Goal: Task Accomplishment & Management: Manage account settings

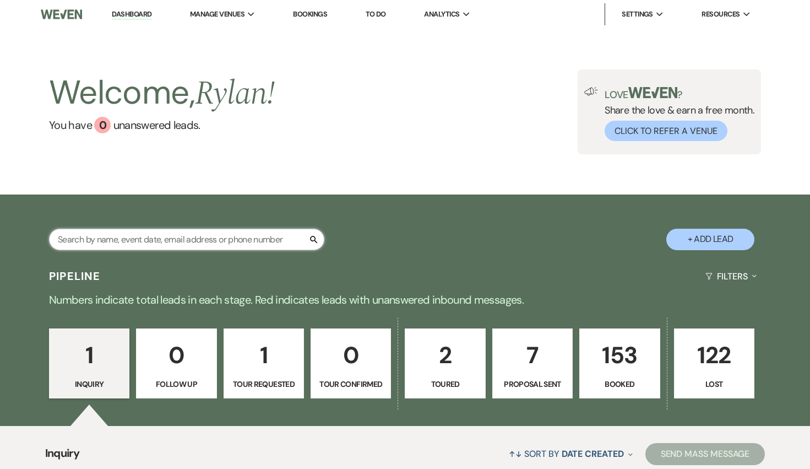
click at [247, 249] on input "text" at bounding box center [186, 239] width 275 height 21
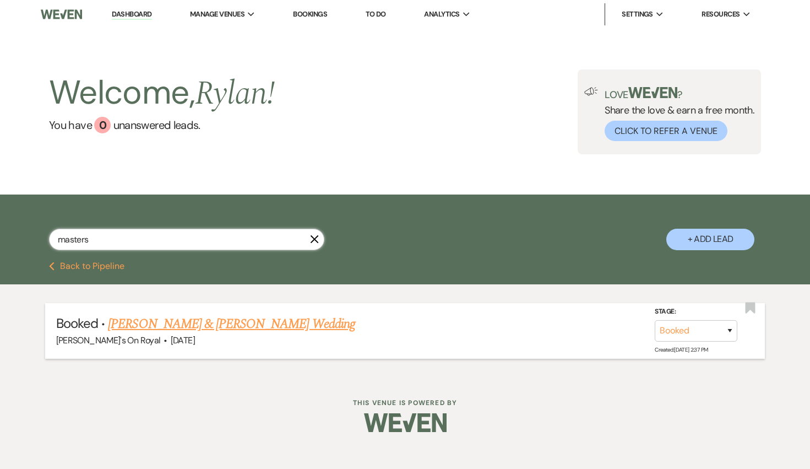
type input "masters"
click at [239, 323] on link "[PERSON_NAME] & [PERSON_NAME] Wedding" at bounding box center [231, 324] width 247 height 20
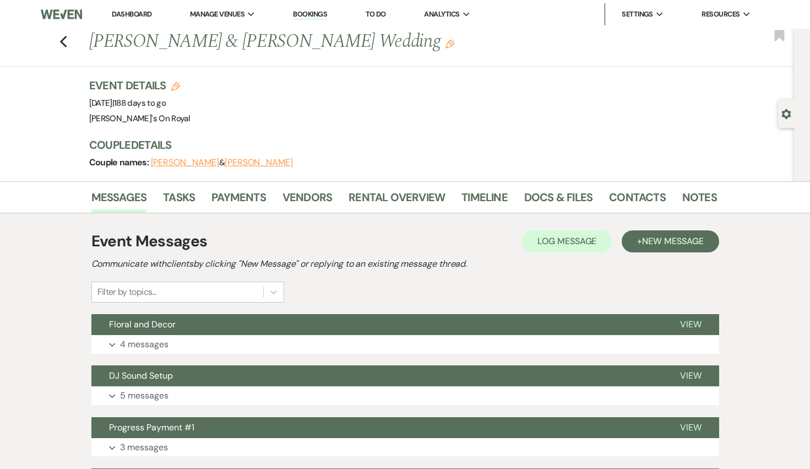
scroll to position [10, 0]
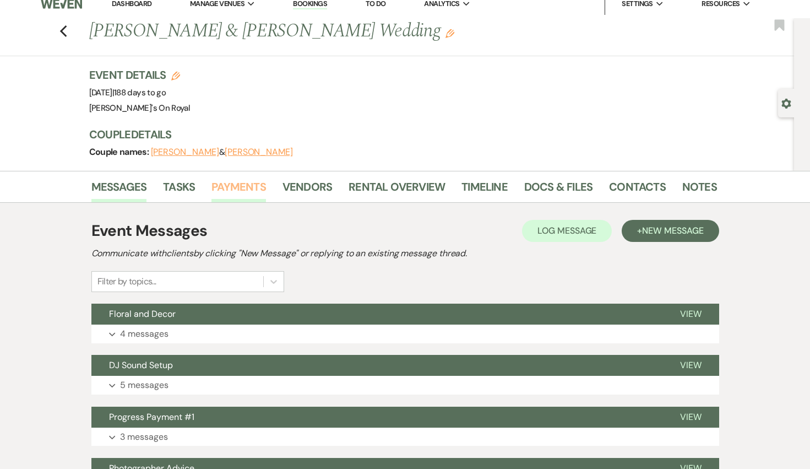
click at [259, 186] on link "Payments" at bounding box center [239, 190] width 55 height 24
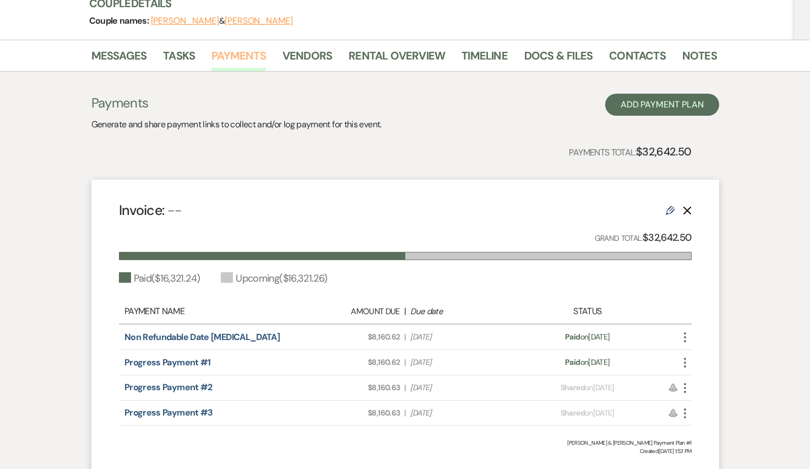
scroll to position [182, 0]
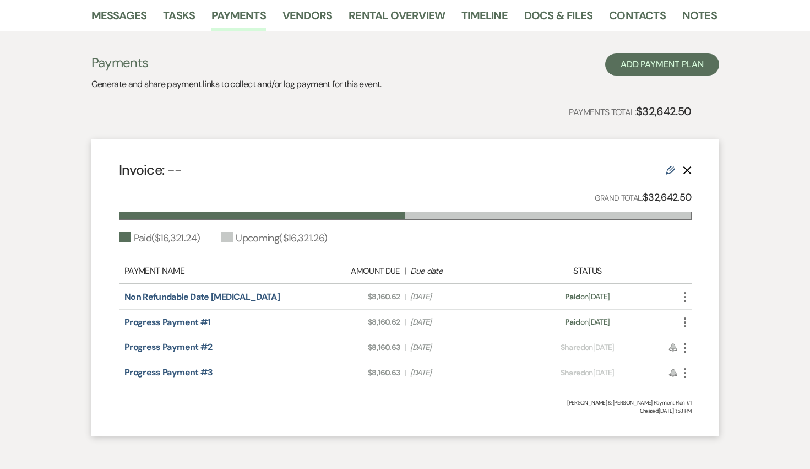
click at [690, 348] on icon "More" at bounding box center [685, 347] width 13 height 13
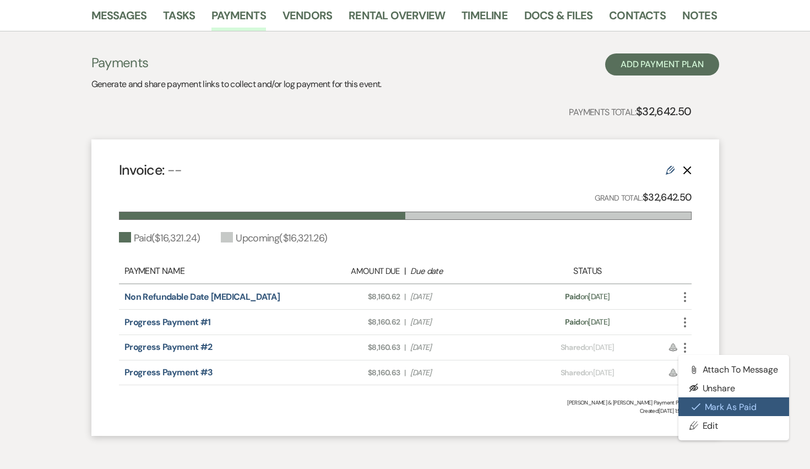
click at [710, 402] on button "Check [PERSON_NAME] [PERSON_NAME] as Paid" at bounding box center [734, 406] width 111 height 19
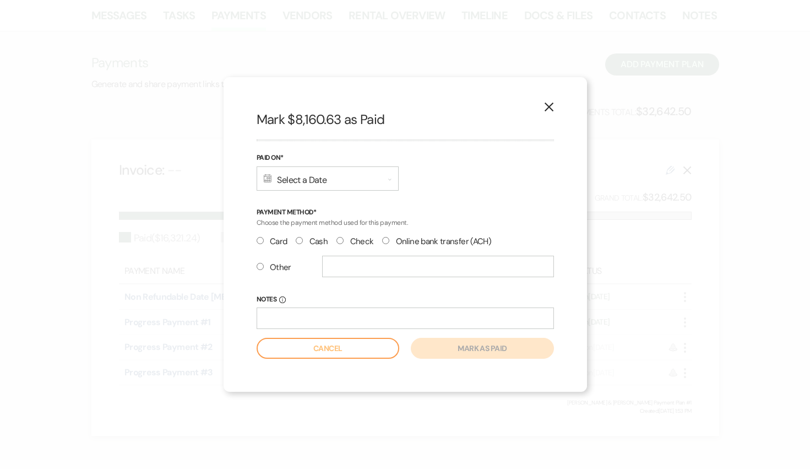
click at [354, 177] on div "Calendar Select a Date Expand" at bounding box center [328, 178] width 142 height 24
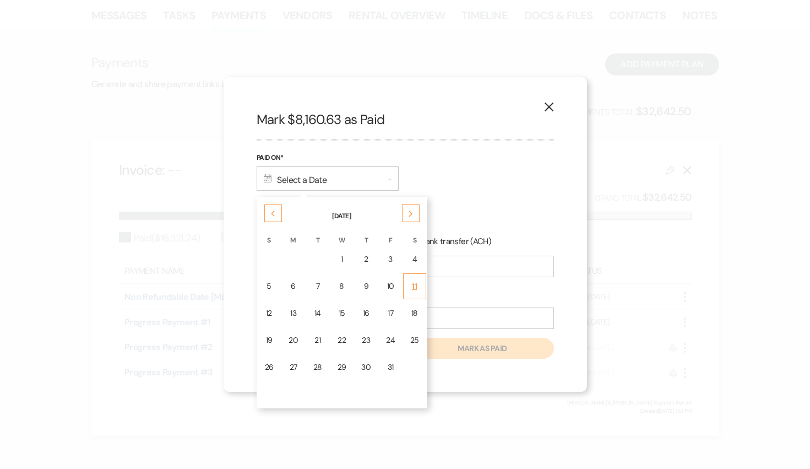
click at [412, 284] on div "11" at bounding box center [414, 286] width 9 height 12
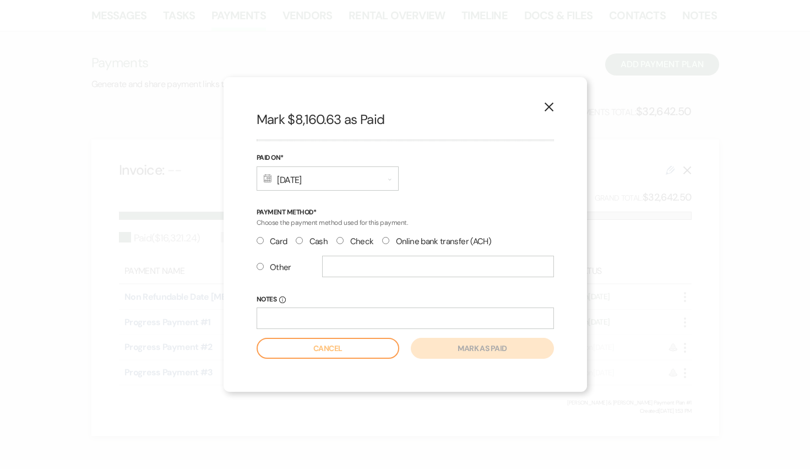
click at [352, 242] on label "Check" at bounding box center [355, 241] width 37 height 15
click at [344, 242] on input "Check" at bounding box center [340, 240] width 7 height 7
radio input "true"
click at [357, 313] on input "Notes Info" at bounding box center [406, 317] width 298 height 21
type input "ck # 0039490709"
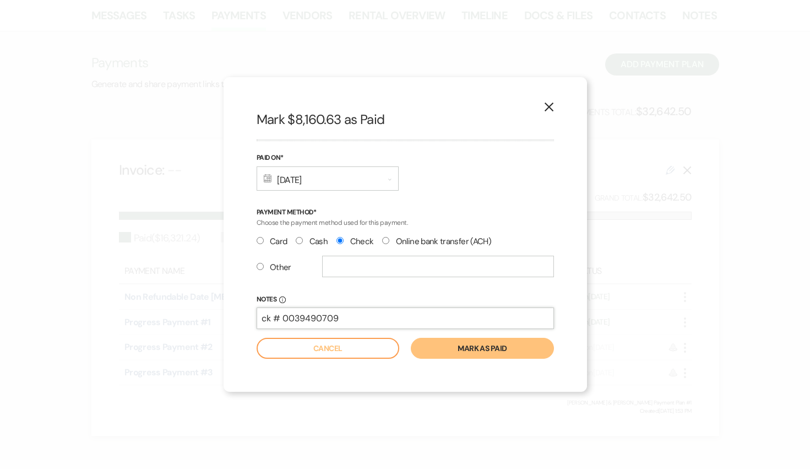
click at [411, 338] on button "Mark as paid" at bounding box center [482, 348] width 143 height 21
